Goal: Navigation & Orientation: Find specific page/section

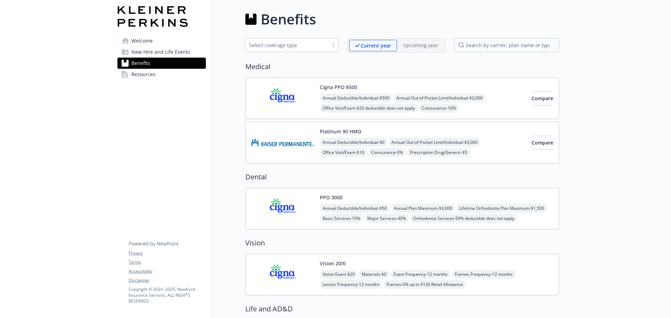
click at [144, 75] on span "Resources" at bounding box center [143, 74] width 24 height 11
